Goal: Answer question/provide support

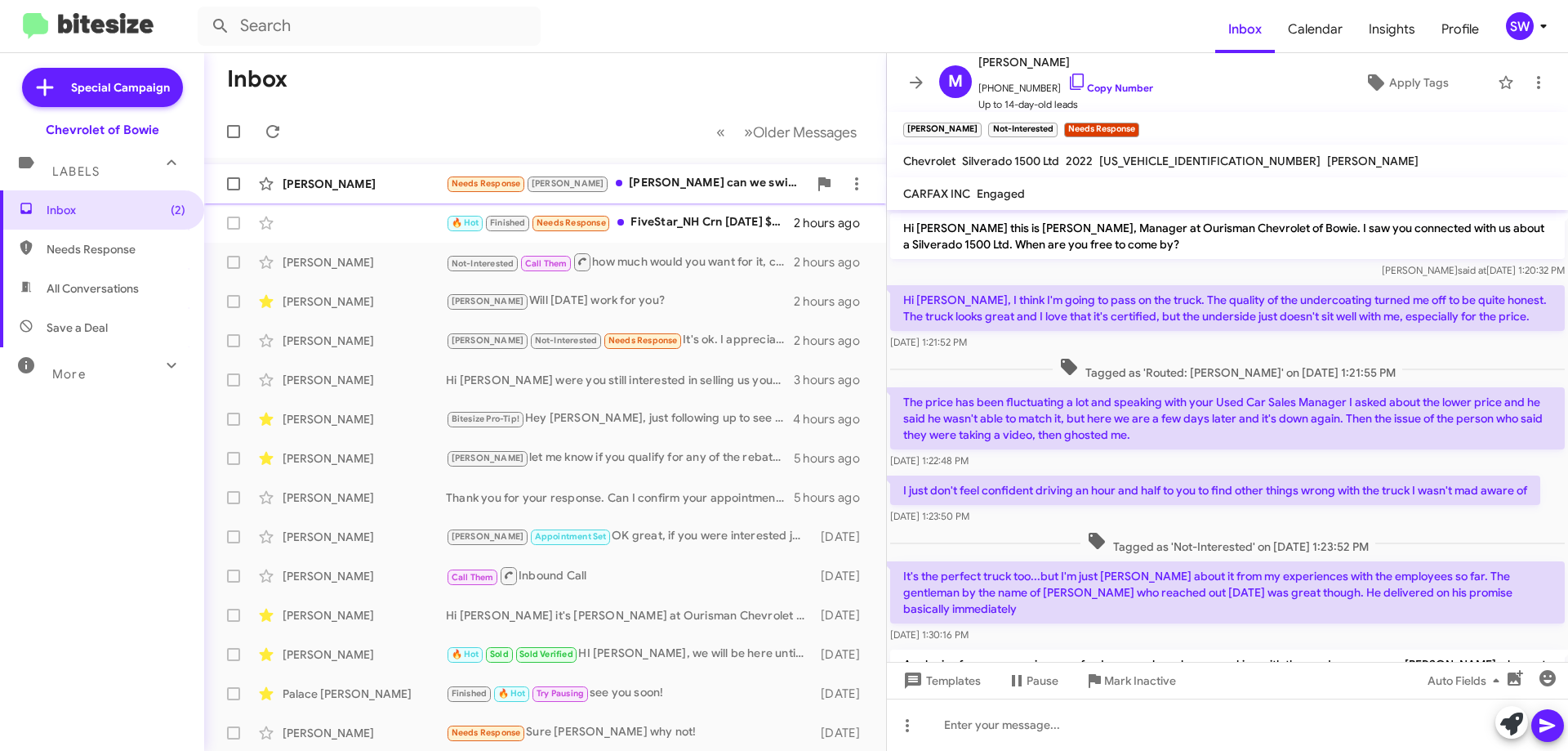
scroll to position [200, 0]
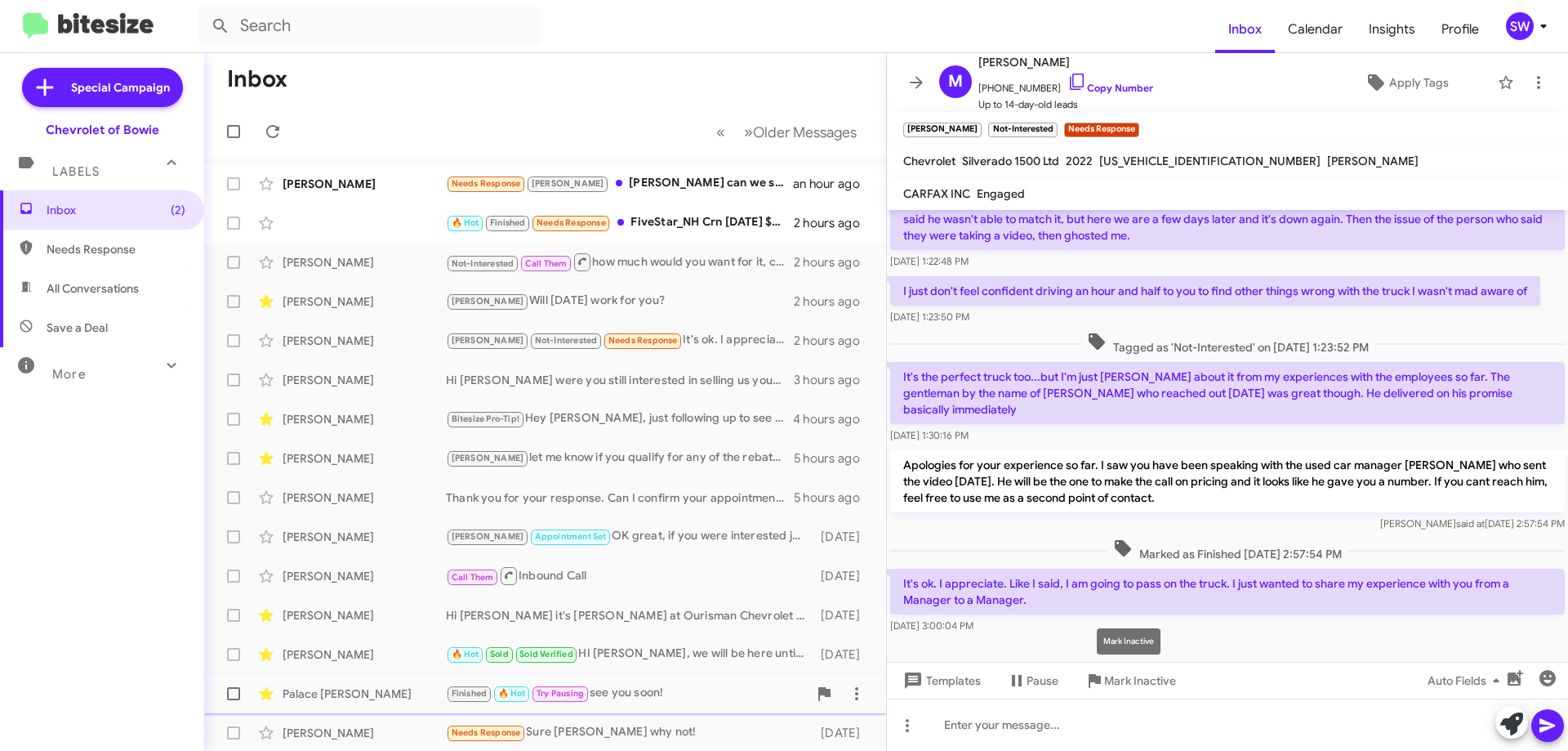
drag, startPoint x: 1099, startPoint y: 684, endPoint x: 1099, endPoint y: 675, distance: 9.0
click at [1100, 684] on icon at bounding box center [1094, 681] width 19 height 19
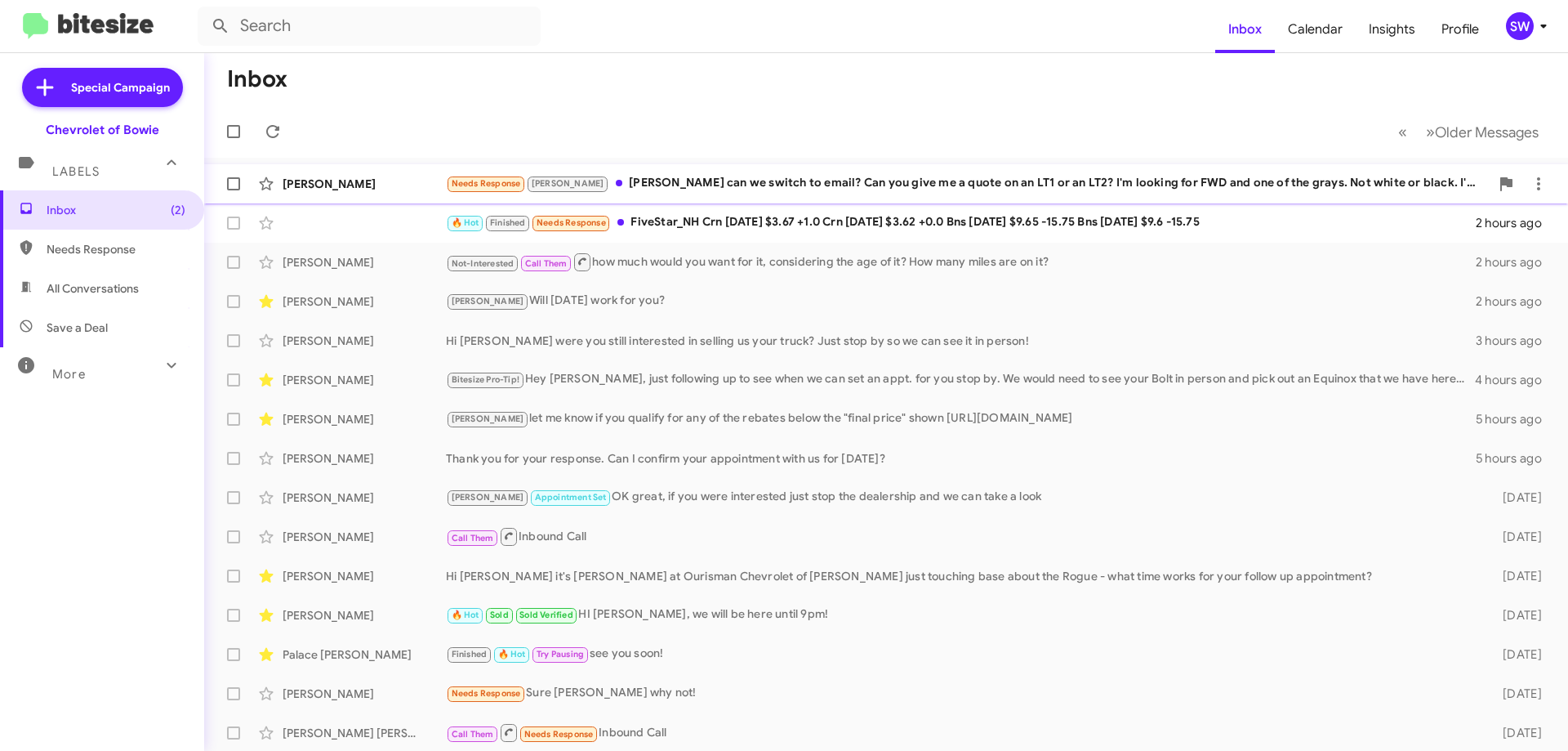
drag, startPoint x: 683, startPoint y: 183, endPoint x: 695, endPoint y: 184, distance: 12.0
click at [685, 183] on div "Needs Response [PERSON_NAME] [PERSON_NAME] can we switch to email? Can you give…" at bounding box center [968, 182] width 1044 height 18
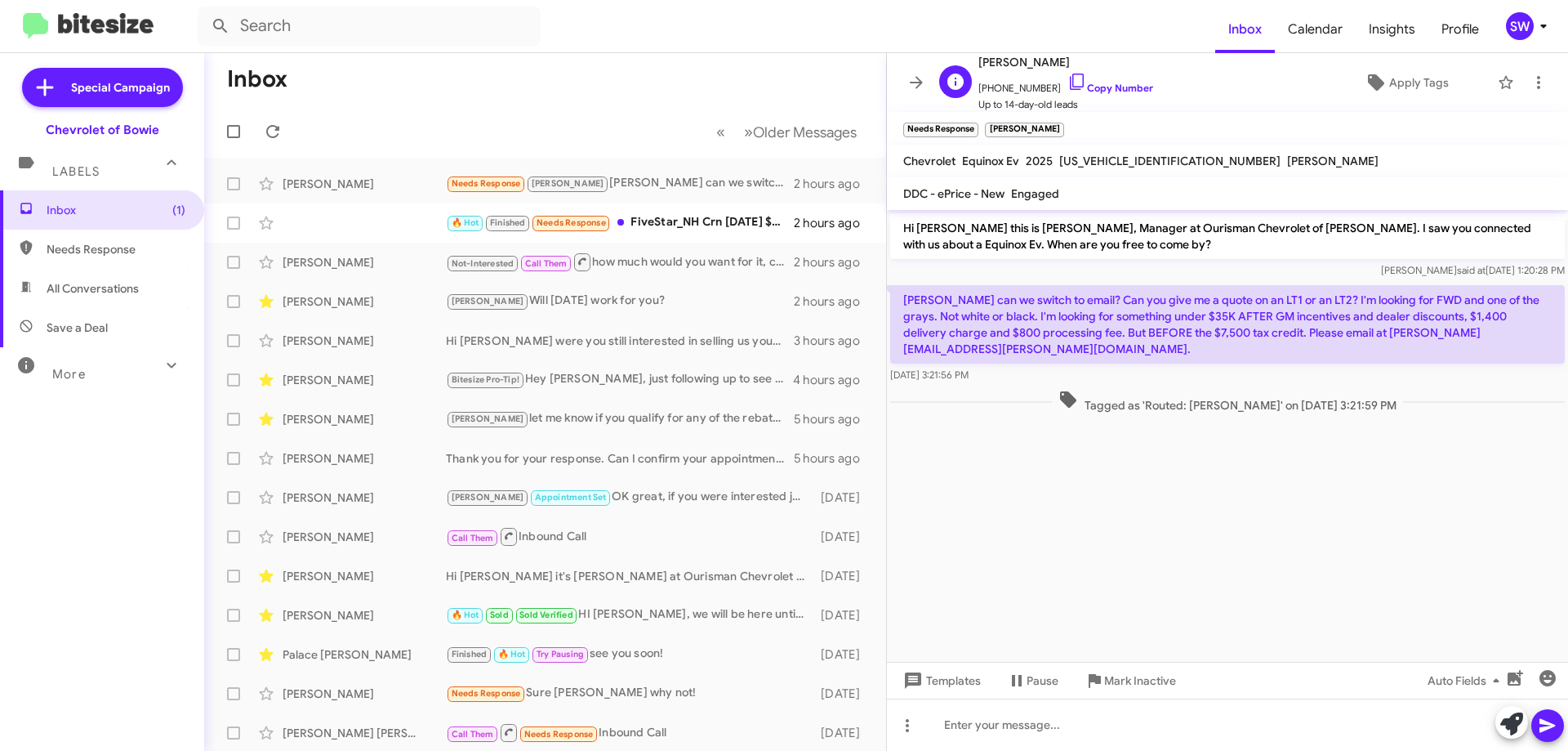
drag, startPoint x: 1061, startPoint y: 79, endPoint x: 1113, endPoint y: 110, distance: 60.5
click at [1067, 79] on icon at bounding box center [1076, 82] width 19 height 19
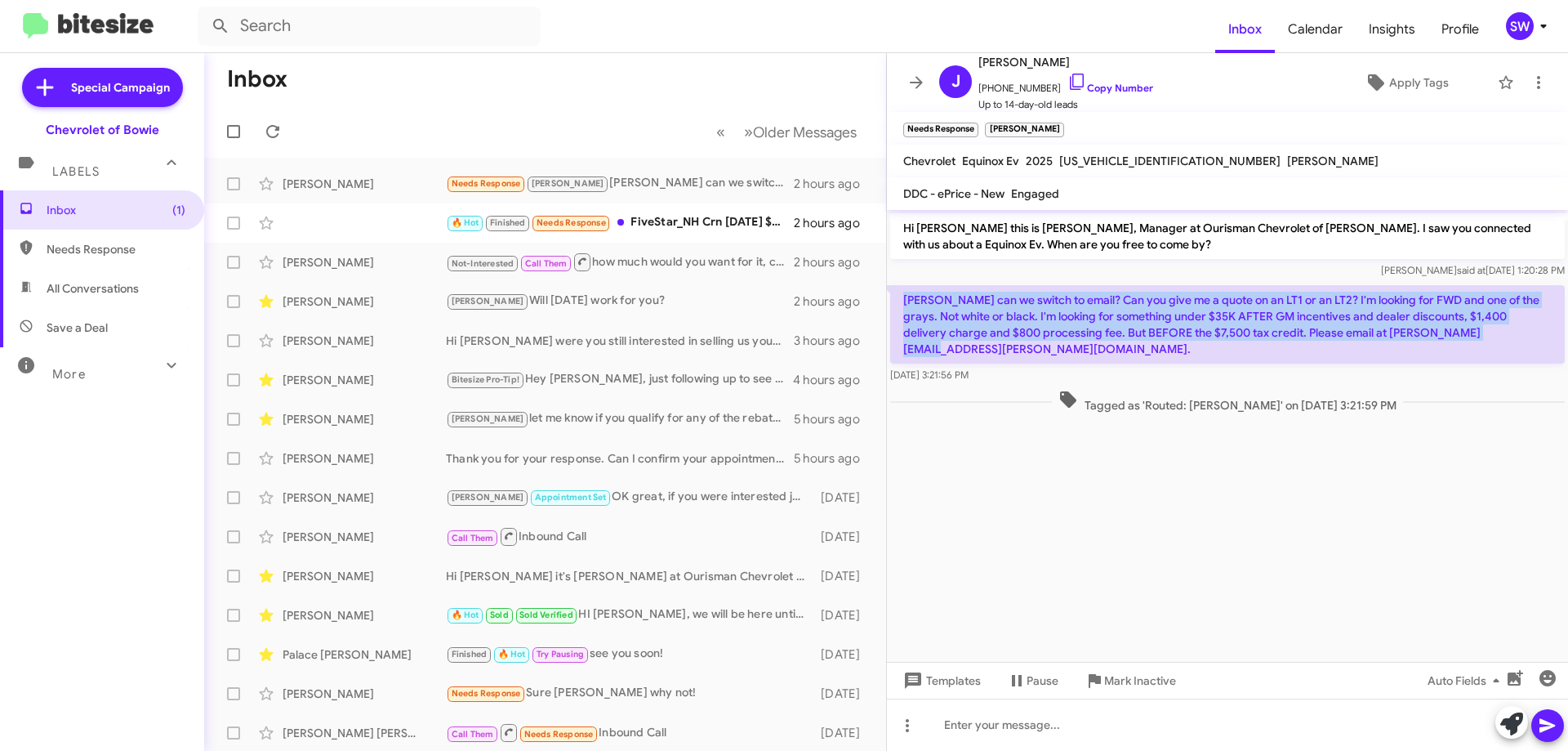
drag, startPoint x: 1481, startPoint y: 326, endPoint x: 906, endPoint y: 303, distance: 575.5
click at [905, 303] on p "[PERSON_NAME] can we switch to email? Can you give me a quote on an LT1 or an L…" at bounding box center [1228, 324] width 675 height 78
copy p "[PERSON_NAME] can we switch to email? Can you give me a quote on an LT1 or an L…"
drag, startPoint x: 1100, startPoint y: 687, endPoint x: 1137, endPoint y: 671, distance: 40.3
click at [1101, 682] on icon at bounding box center [1094, 681] width 19 height 19
